Goal: Transaction & Acquisition: Purchase product/service

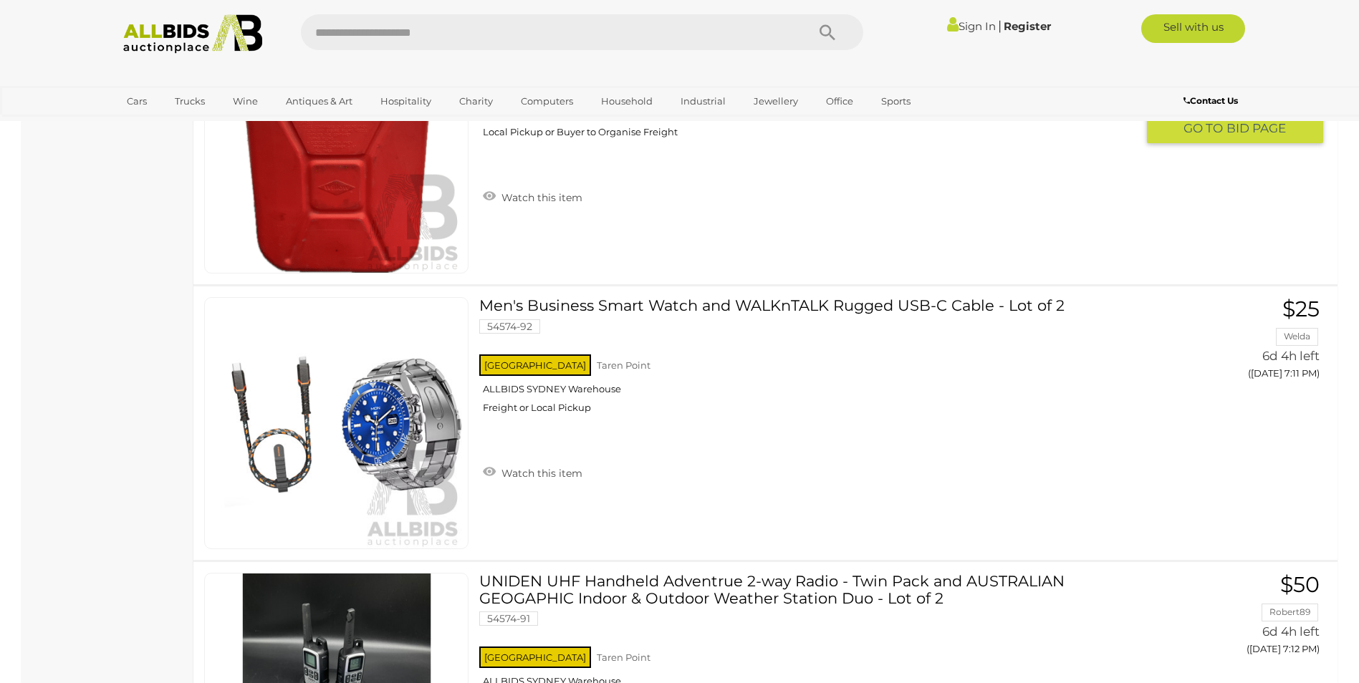
scroll to position [3081, 0]
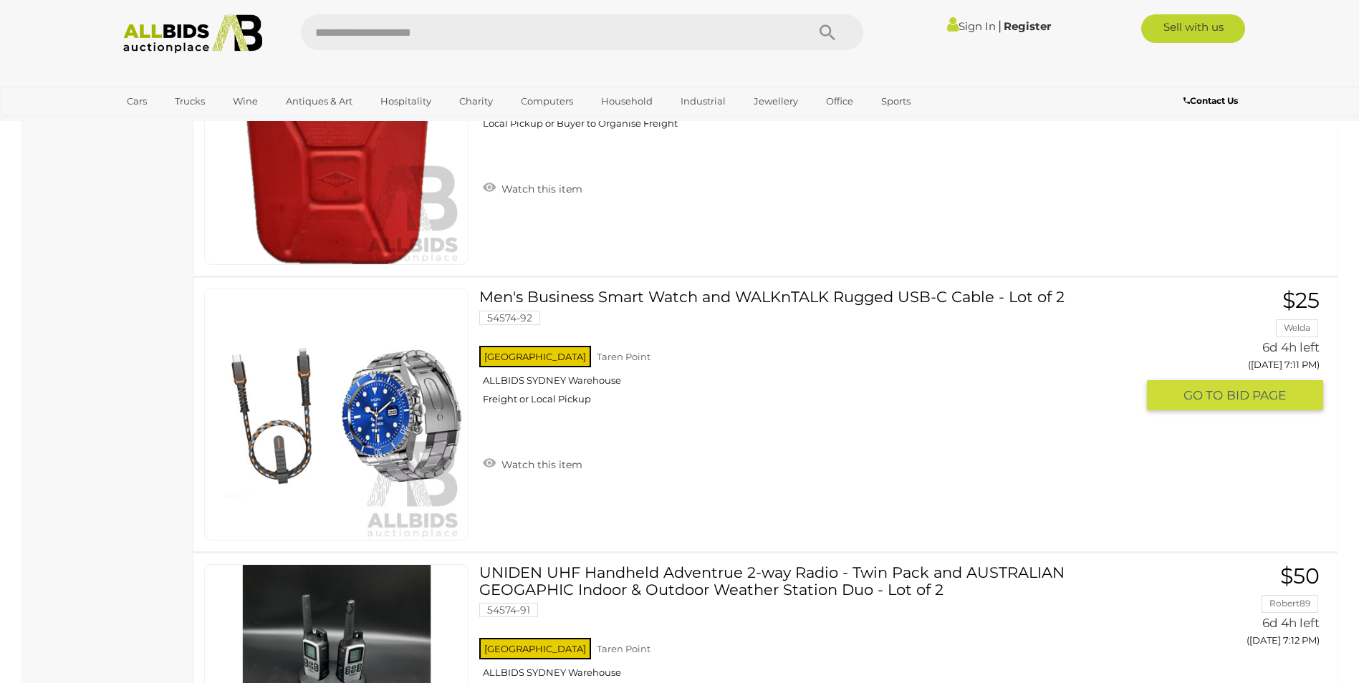
click at [402, 435] on img at bounding box center [336, 414] width 251 height 251
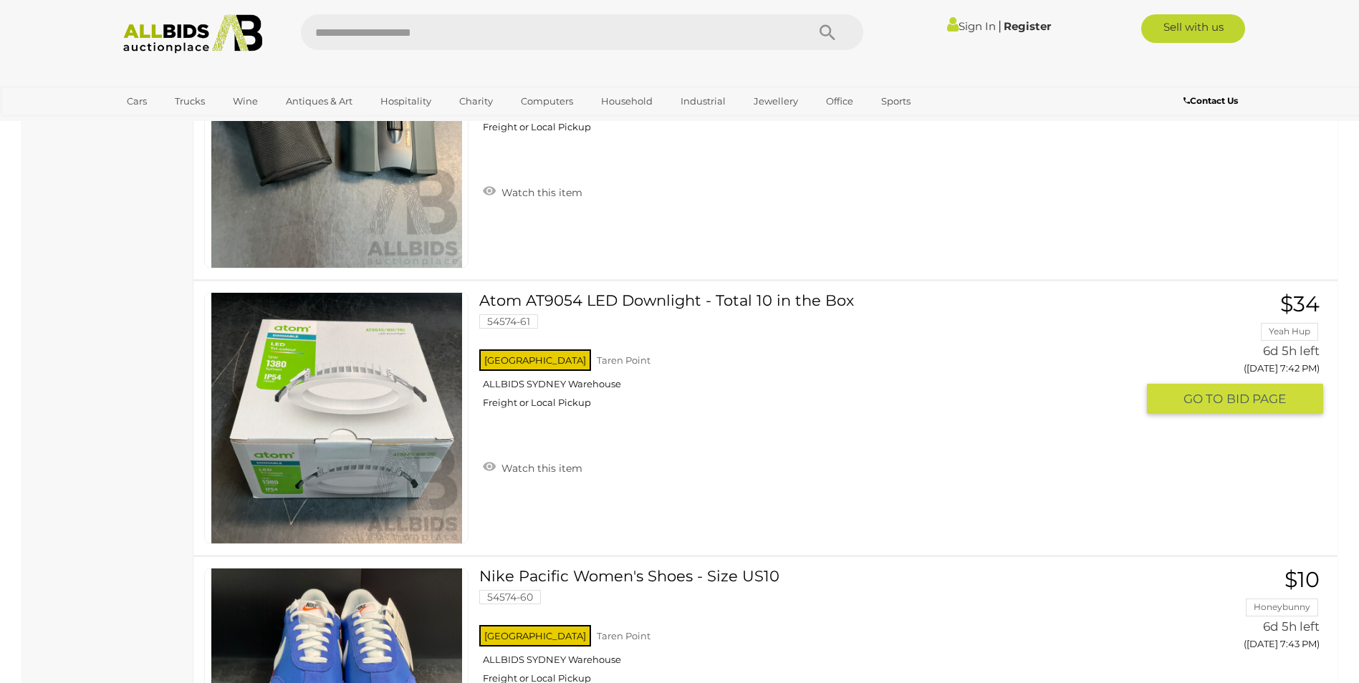
scroll to position [11737, 0]
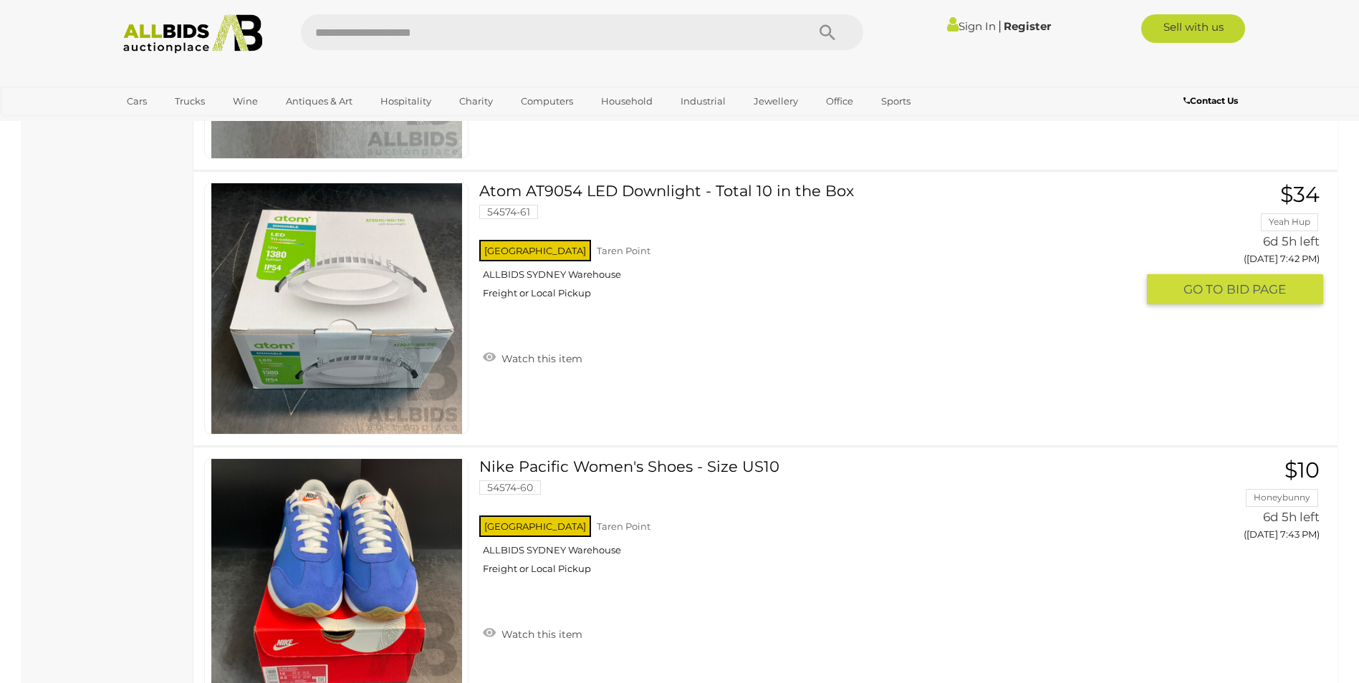
click at [339, 282] on link at bounding box center [336, 309] width 264 height 252
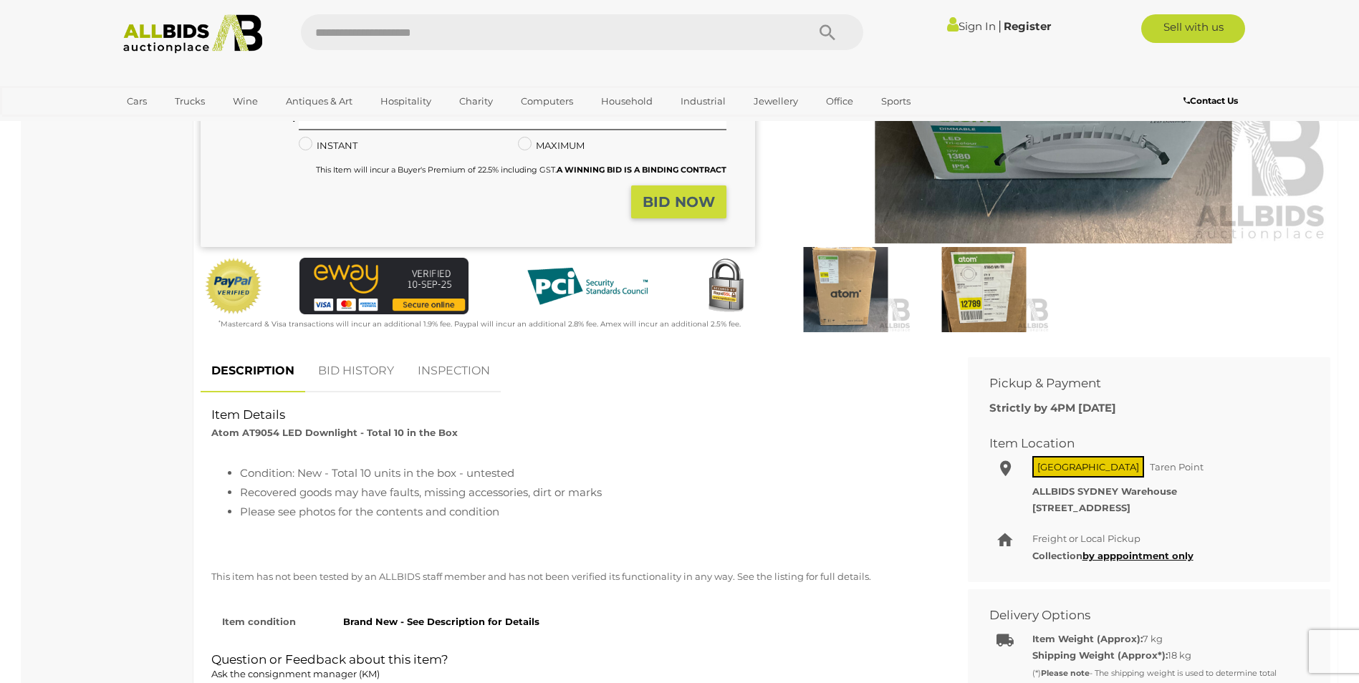
scroll to position [287, 0]
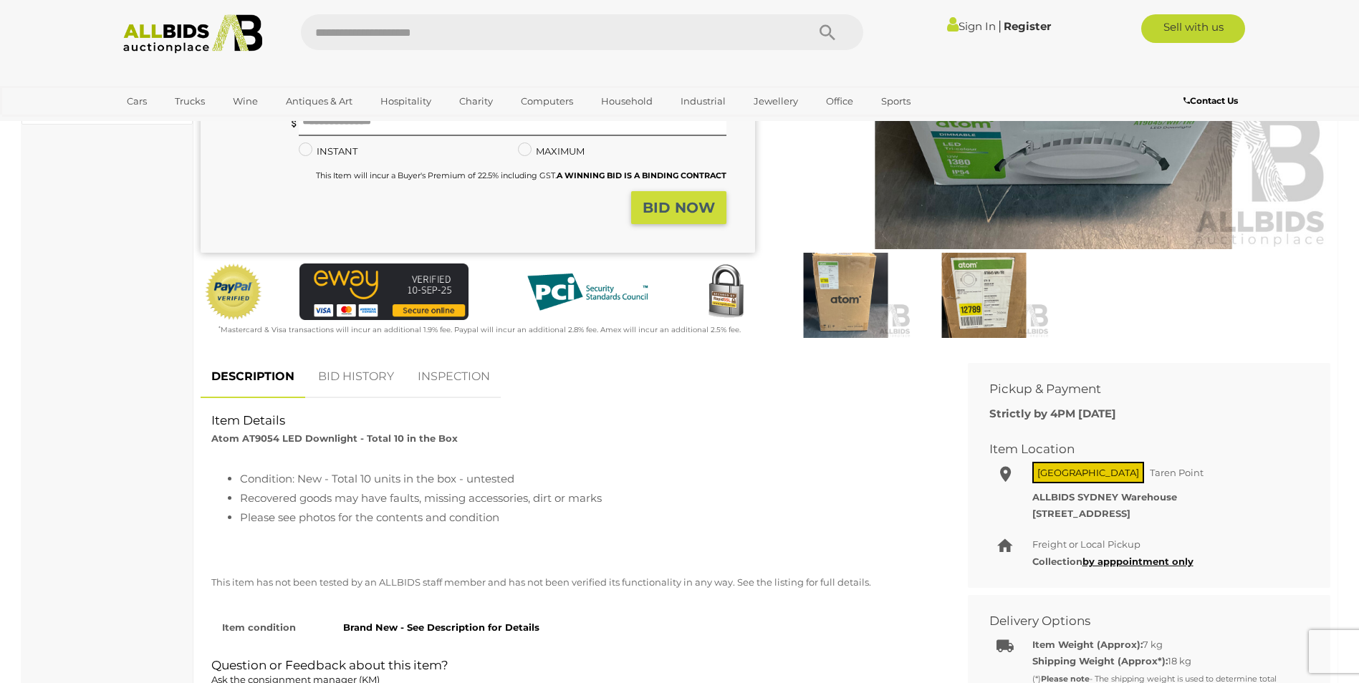
click at [351, 375] on link "BID HISTORY" at bounding box center [355, 377] width 97 height 42
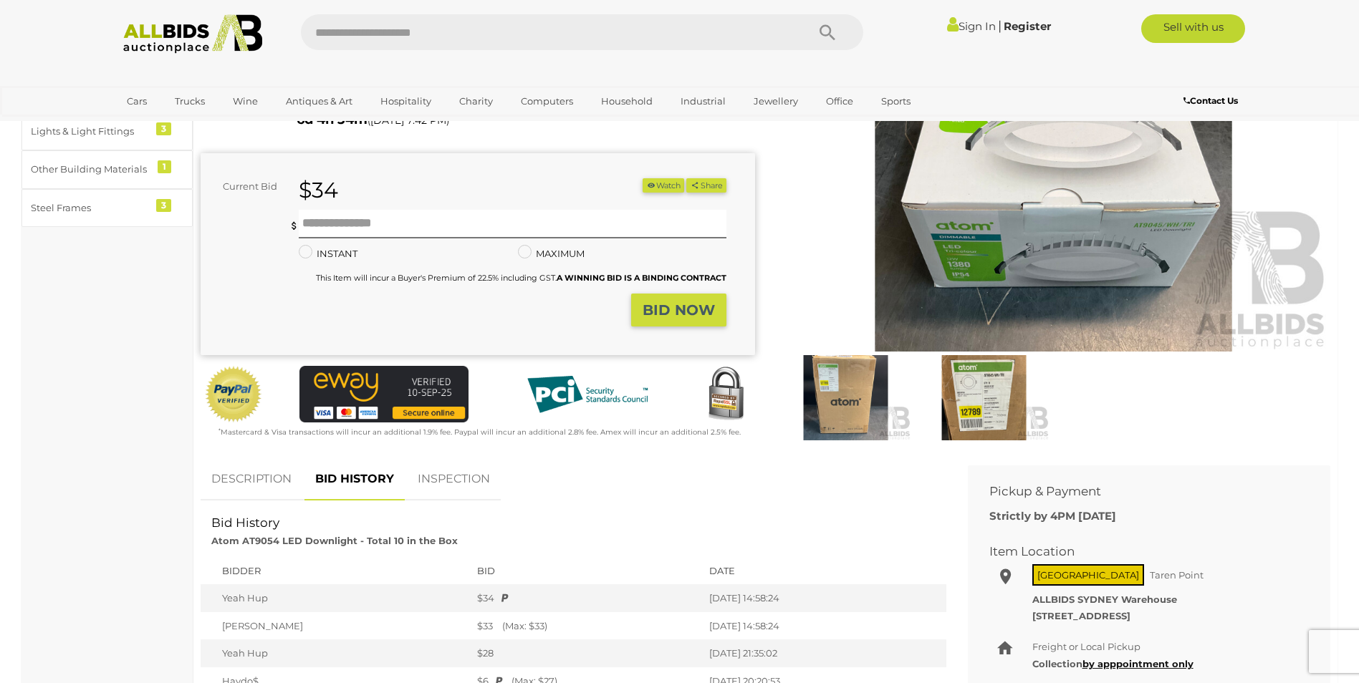
scroll to position [143, 0]
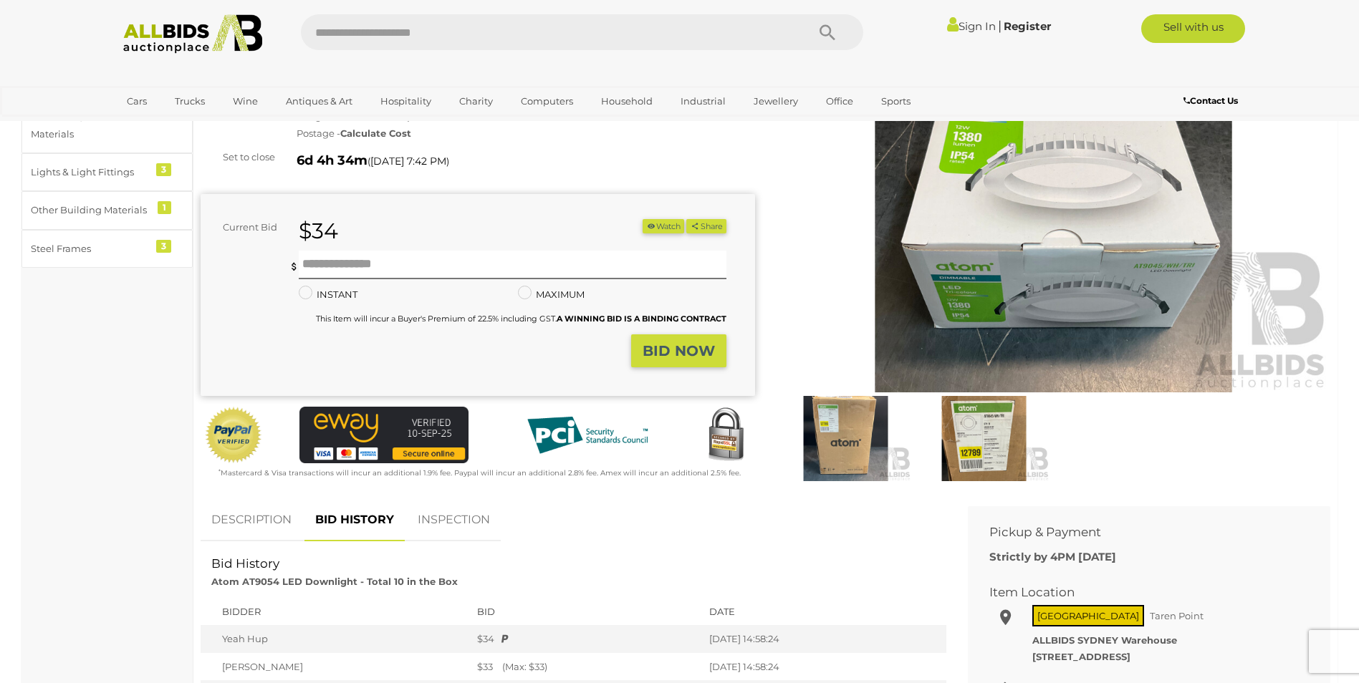
click at [440, 520] on link "INSPECTION" at bounding box center [454, 520] width 94 height 42
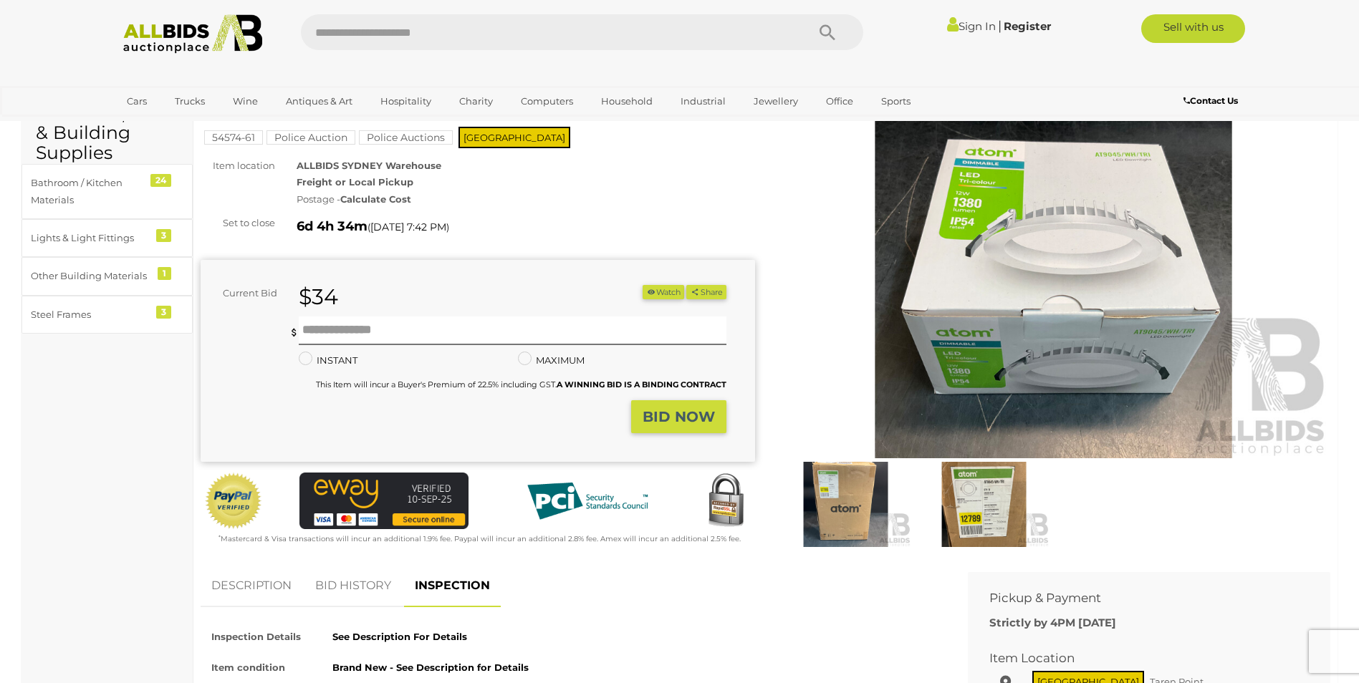
scroll to position [0, 0]
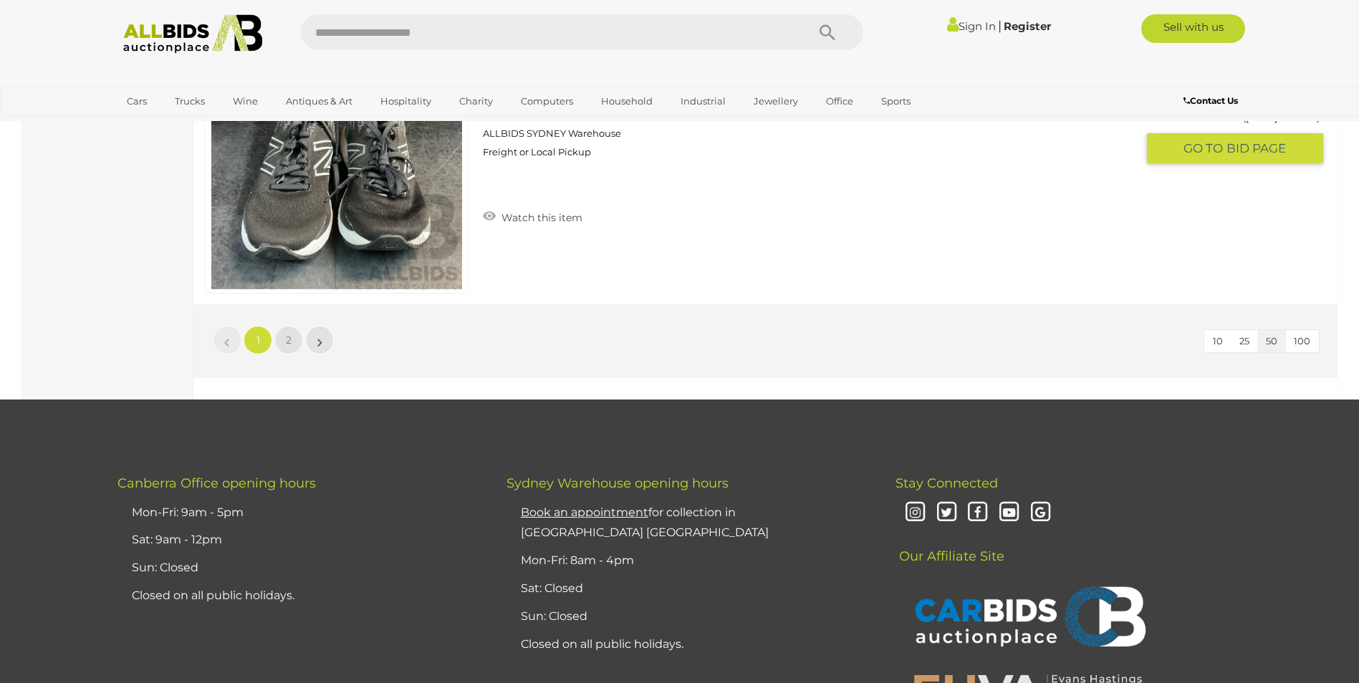
scroll to position [13840, 0]
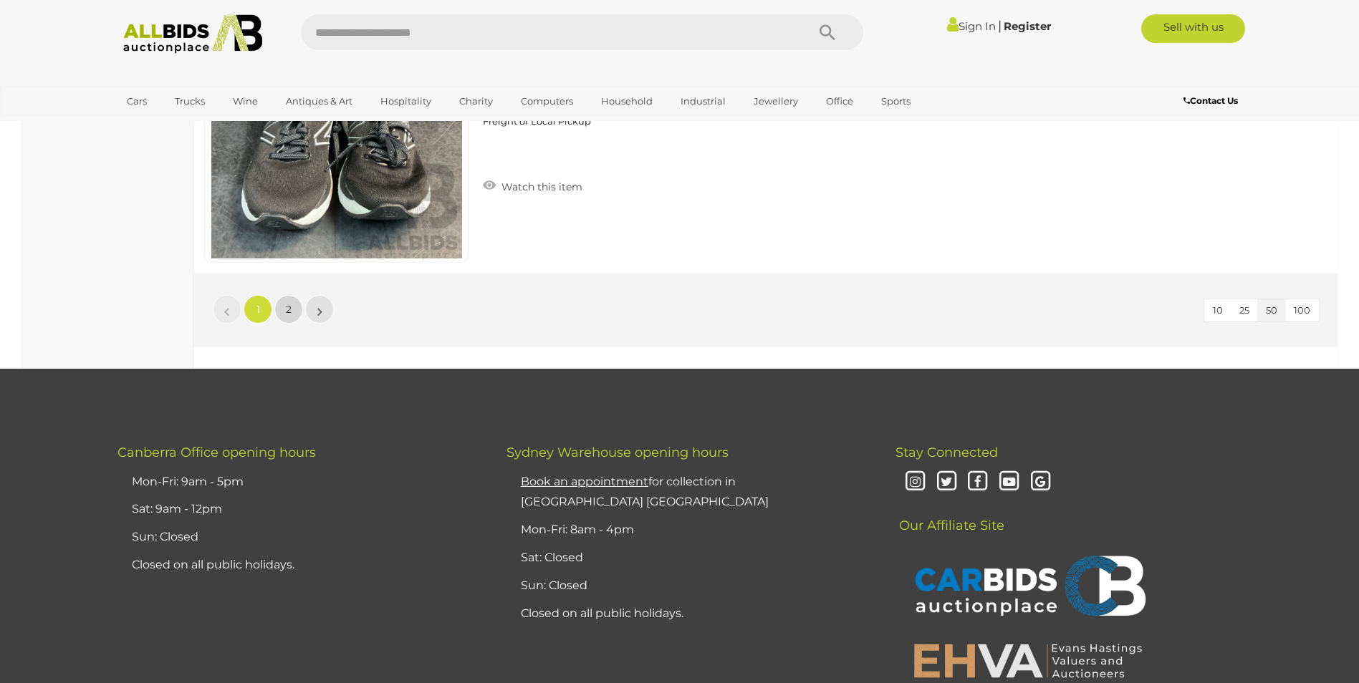
click at [286, 307] on span "2" at bounding box center [289, 309] width 6 height 13
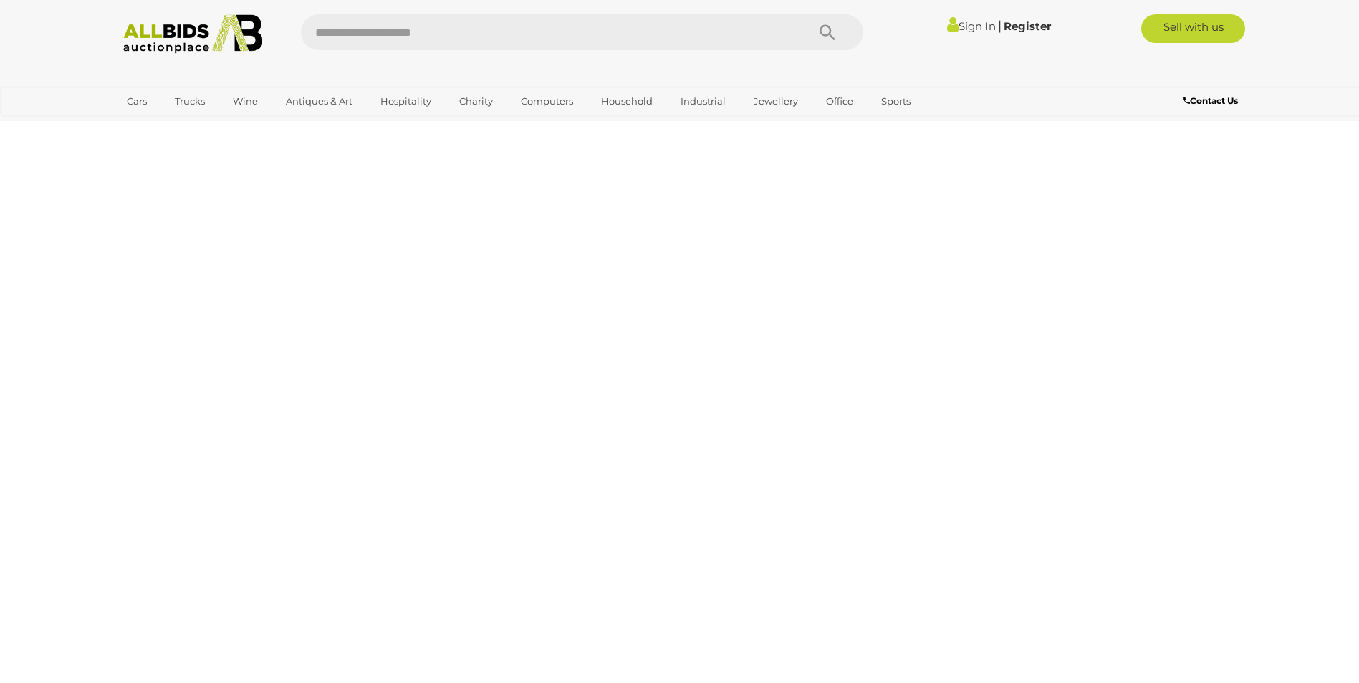
scroll to position [179, 0]
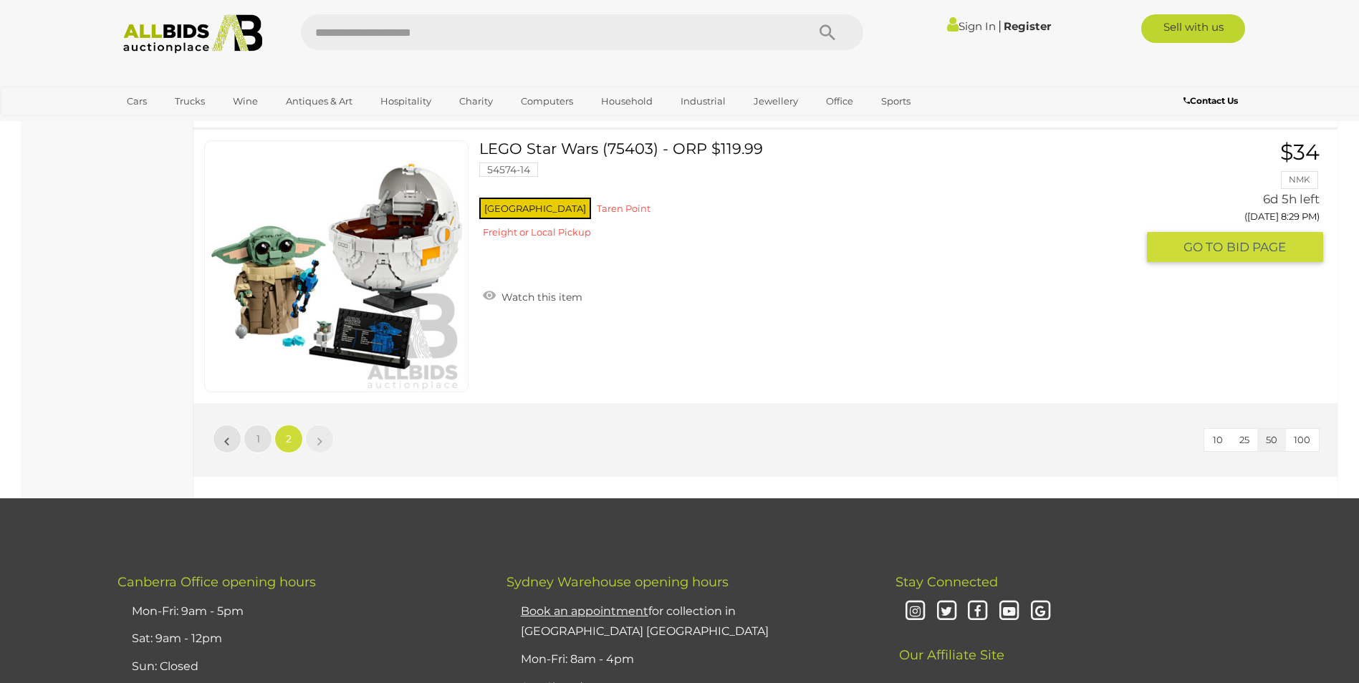
scroll to position [12573, 0]
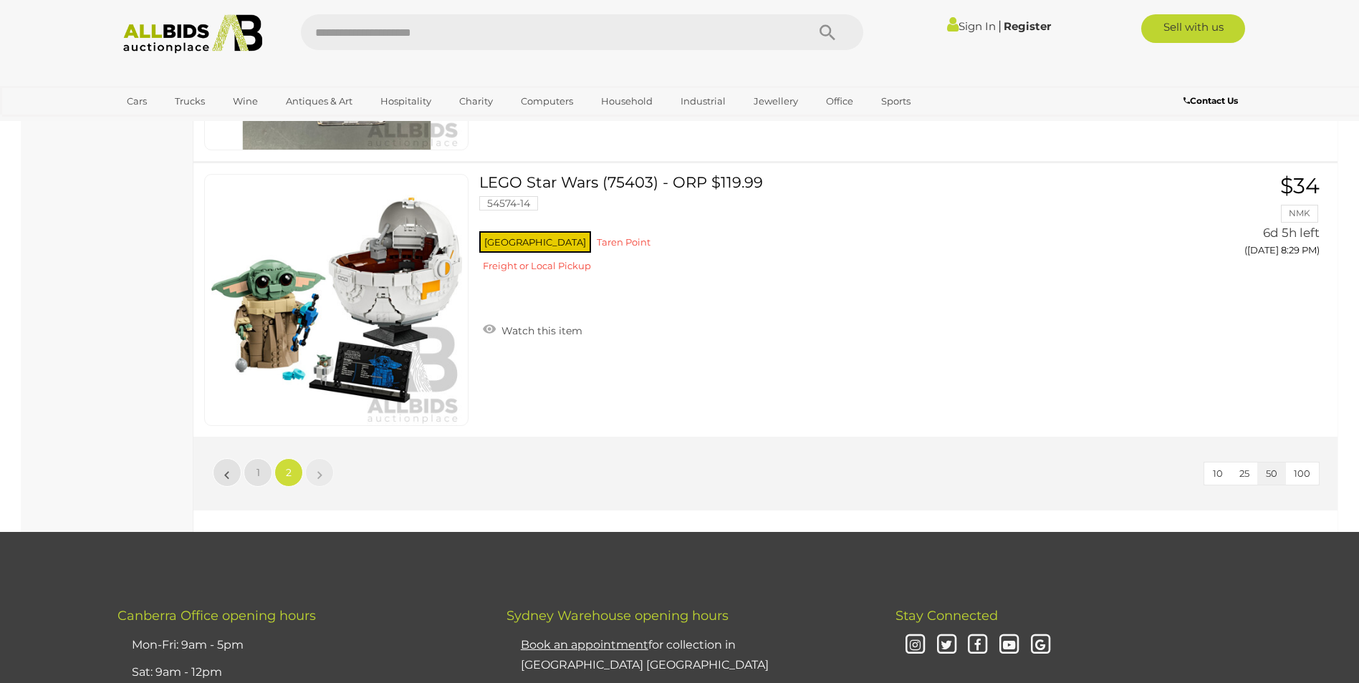
scroll to position [179, 0]
